Goal: Navigation & Orientation: Find specific page/section

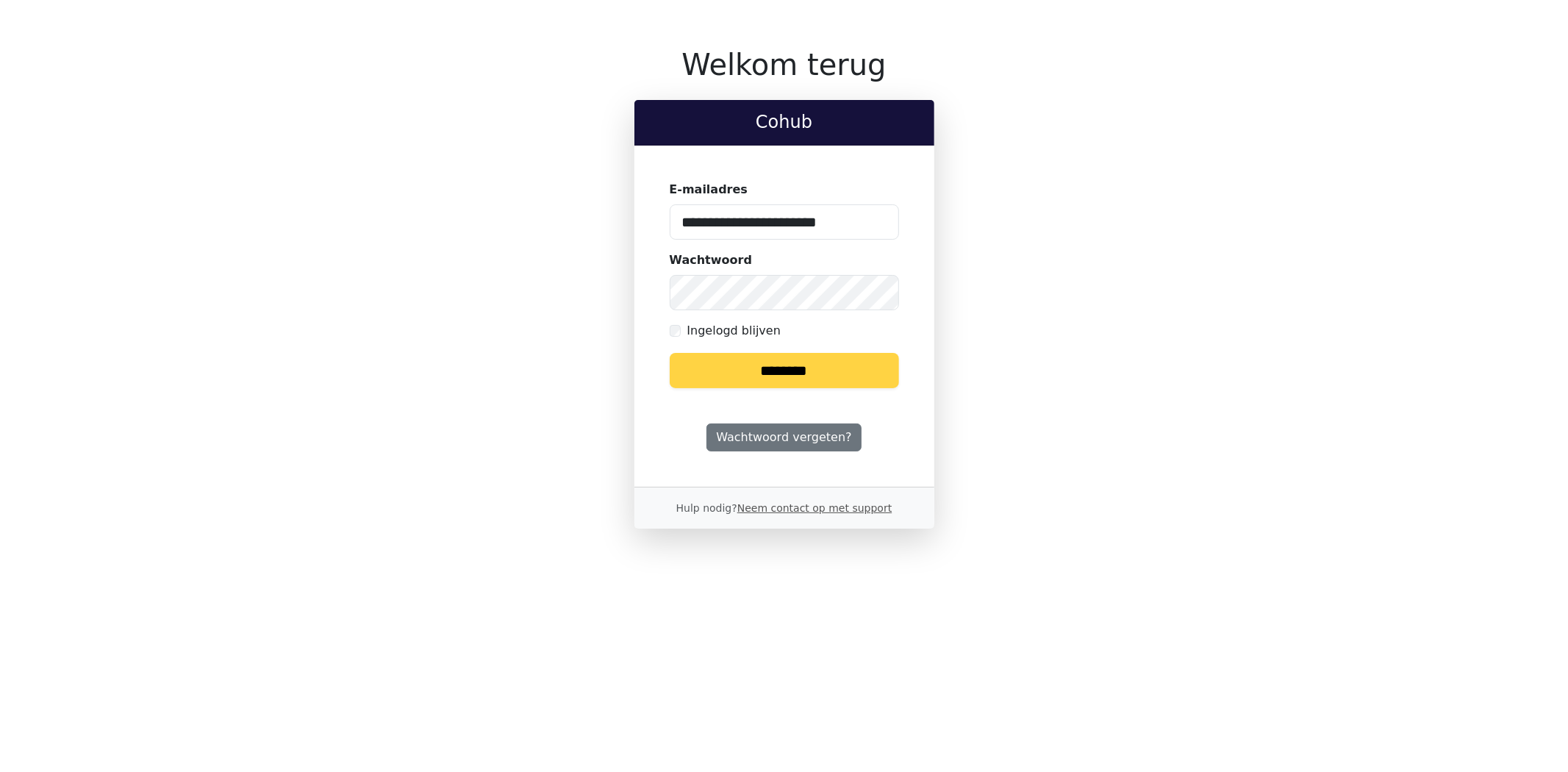
click at [788, 354] on input "********" at bounding box center [784, 371] width 229 height 35
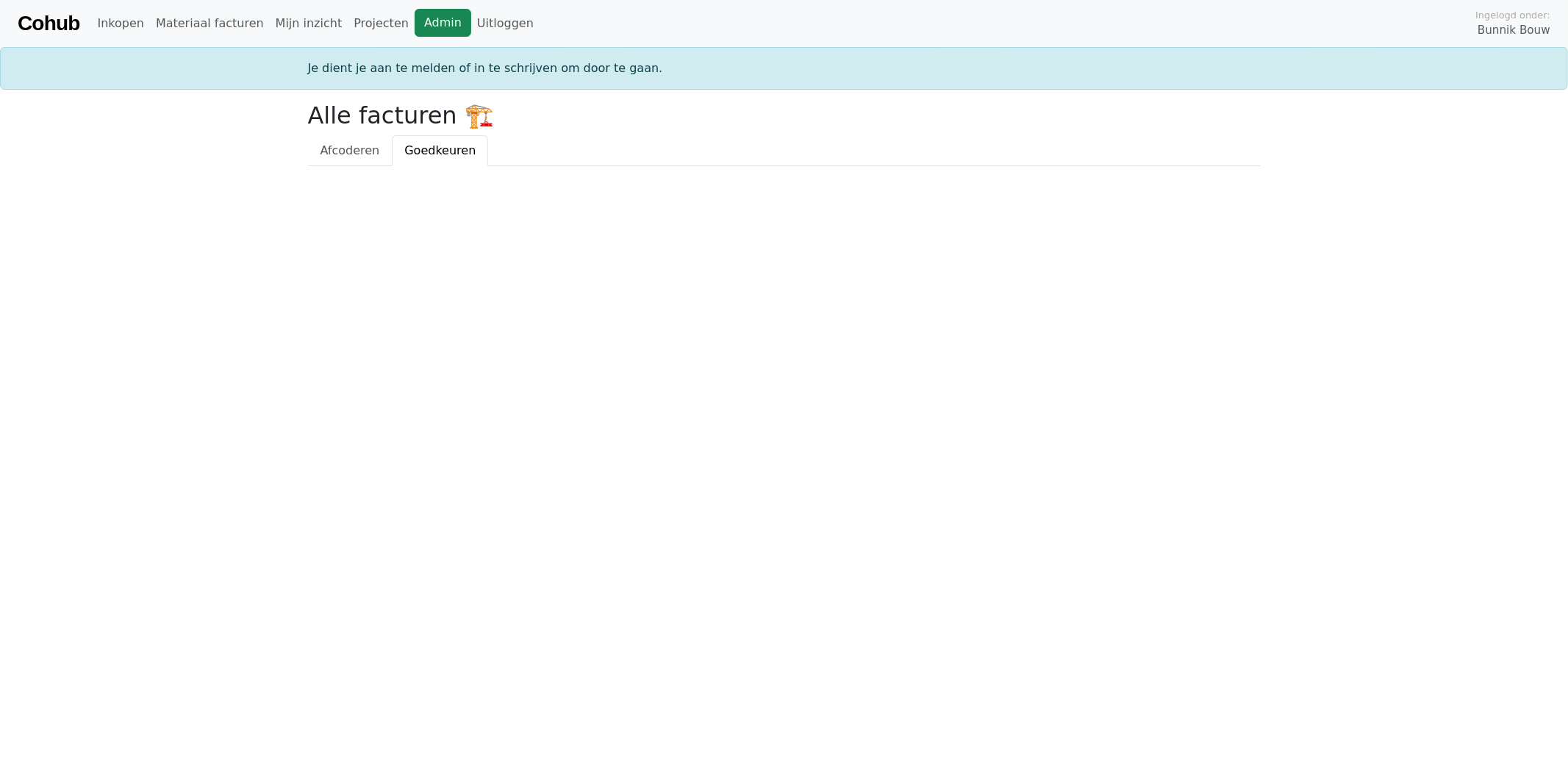
click at [415, 19] on link "Admin" at bounding box center [442, 22] width 56 height 28
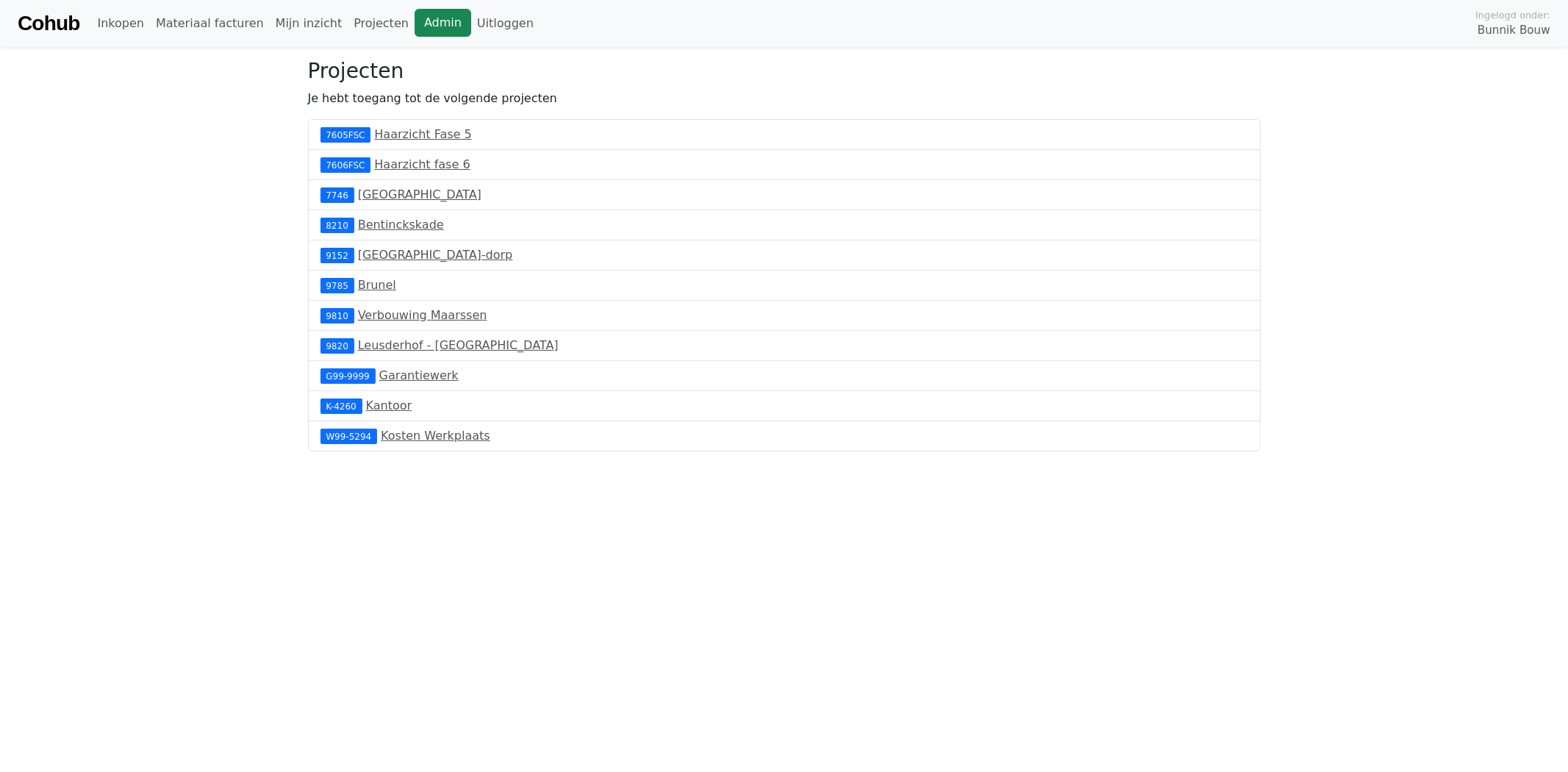
click at [415, 26] on link "Admin" at bounding box center [442, 22] width 56 height 28
click at [419, 24] on link "Admin" at bounding box center [442, 22] width 56 height 28
